Goal: Information Seeking & Learning: Learn about a topic

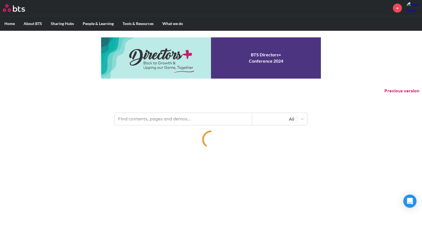
click at [183, 120] on input "text" at bounding box center [183, 119] width 137 height 12
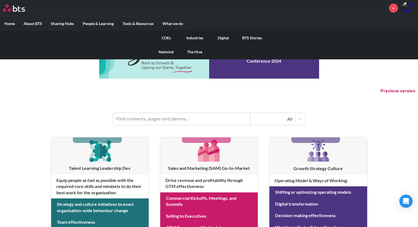
click at [165, 38] on link "COEs" at bounding box center [166, 38] width 29 height 14
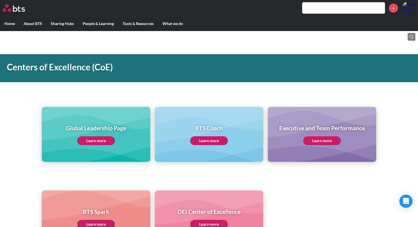
click at [98, 140] on link "Learn more" at bounding box center [96, 140] width 38 height 9
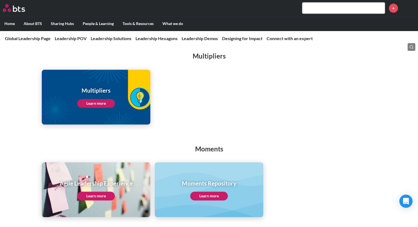
scroll to position [728, 0]
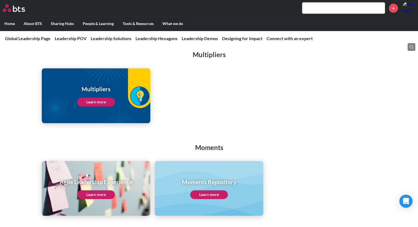
click at [99, 98] on link "Learn more" at bounding box center [96, 102] width 38 height 9
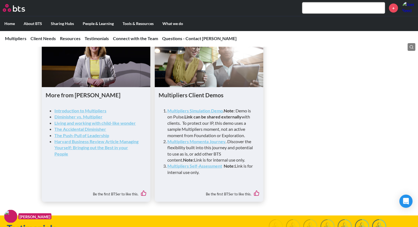
scroll to position [1433, 0]
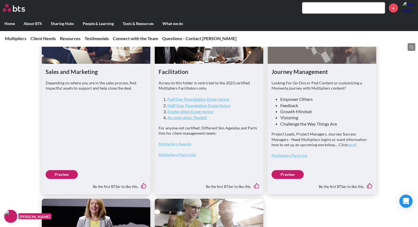
click at [197, 108] on link "Half Day Foundation Experience" at bounding box center [198, 105] width 63 height 5
click at [179, 114] on link "Exploration Experience" at bounding box center [190, 111] width 46 height 5
click at [406, 201] on icon "Open Intercom Messenger" at bounding box center [406, 201] width 6 height 7
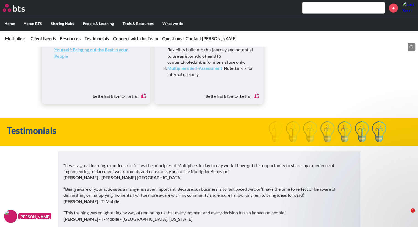
scroll to position [1728, 0]
